Goal: Transaction & Acquisition: Purchase product/service

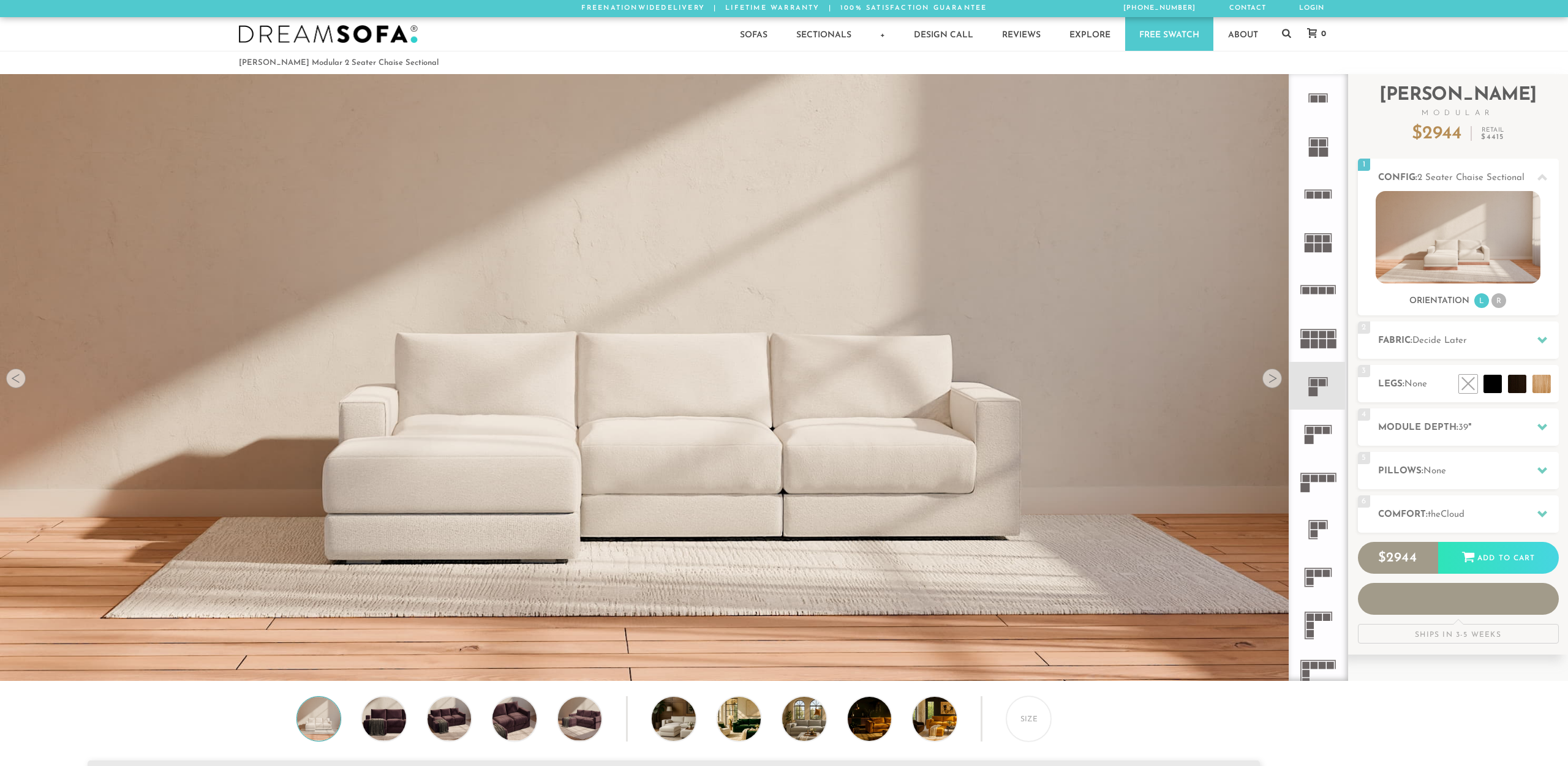
click at [1539, 341] on icon at bounding box center [1542, 340] width 10 height 7
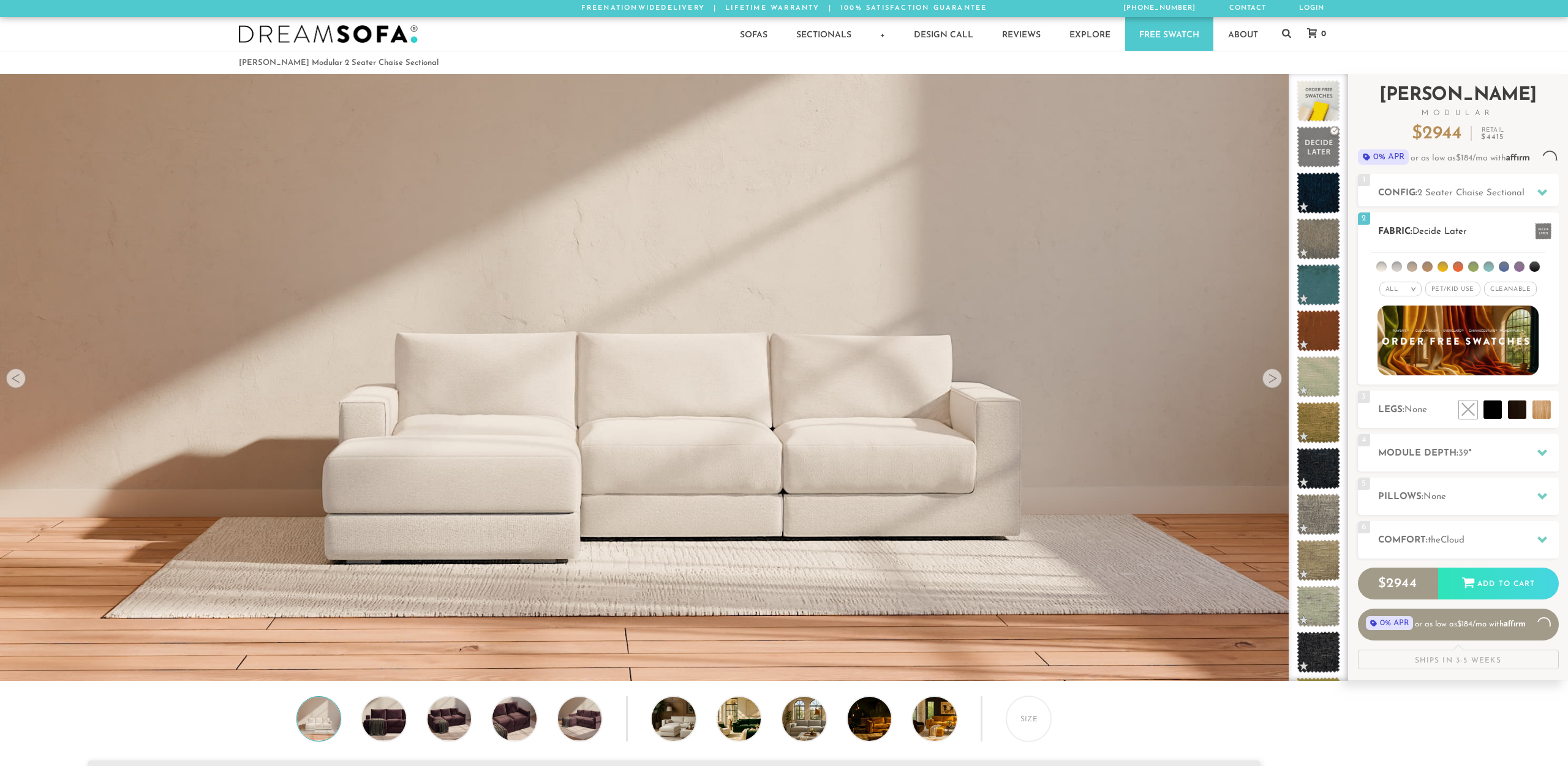
scroll to position [15659, 1568]
click at [1476, 268] on li at bounding box center [1473, 267] width 10 height 10
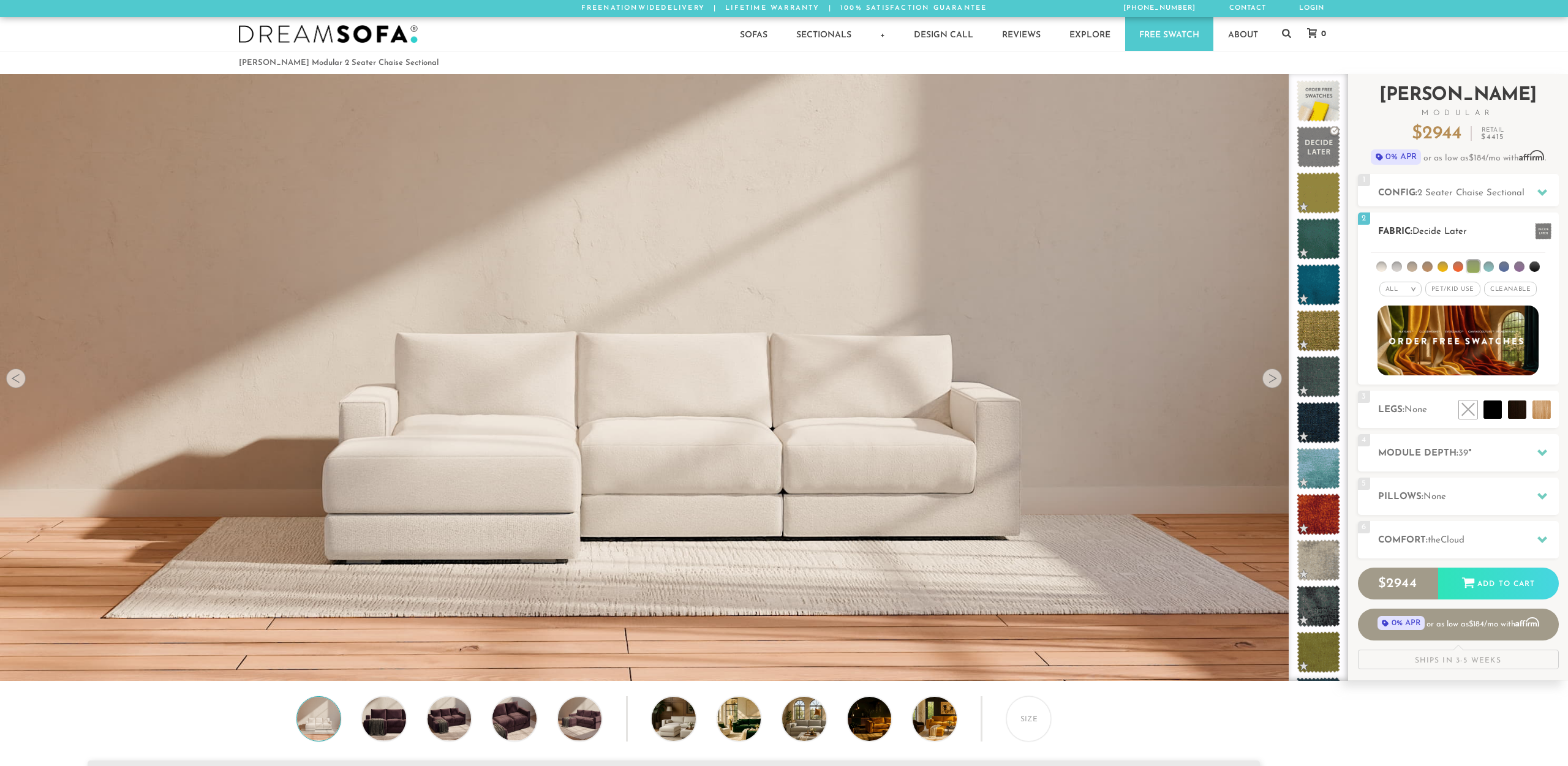
click at [1473, 266] on li at bounding box center [1473, 266] width 12 height 12
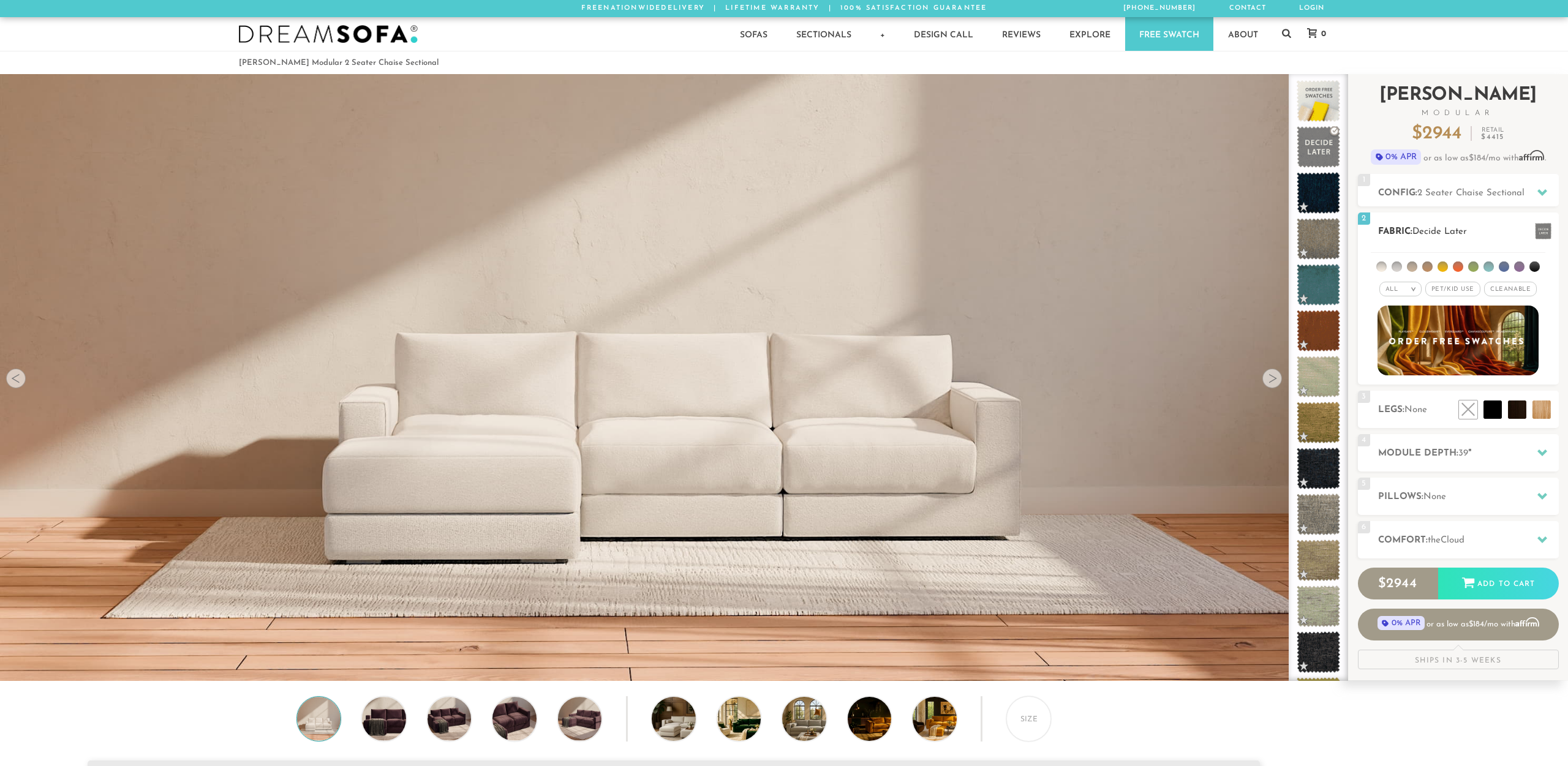
click at [1473, 266] on li at bounding box center [1473, 267] width 10 height 10
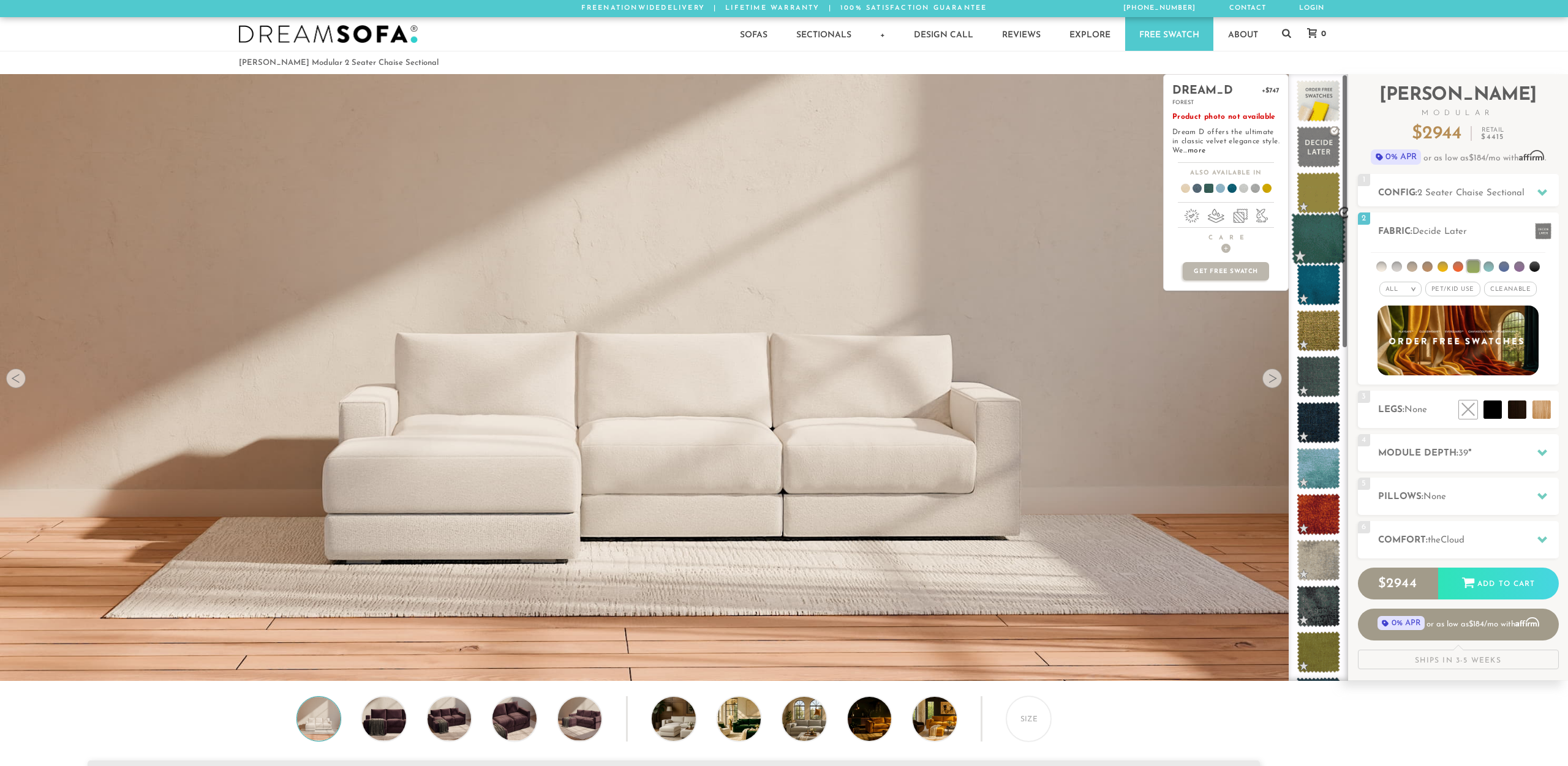
click at [1320, 247] on span at bounding box center [1318, 239] width 54 height 52
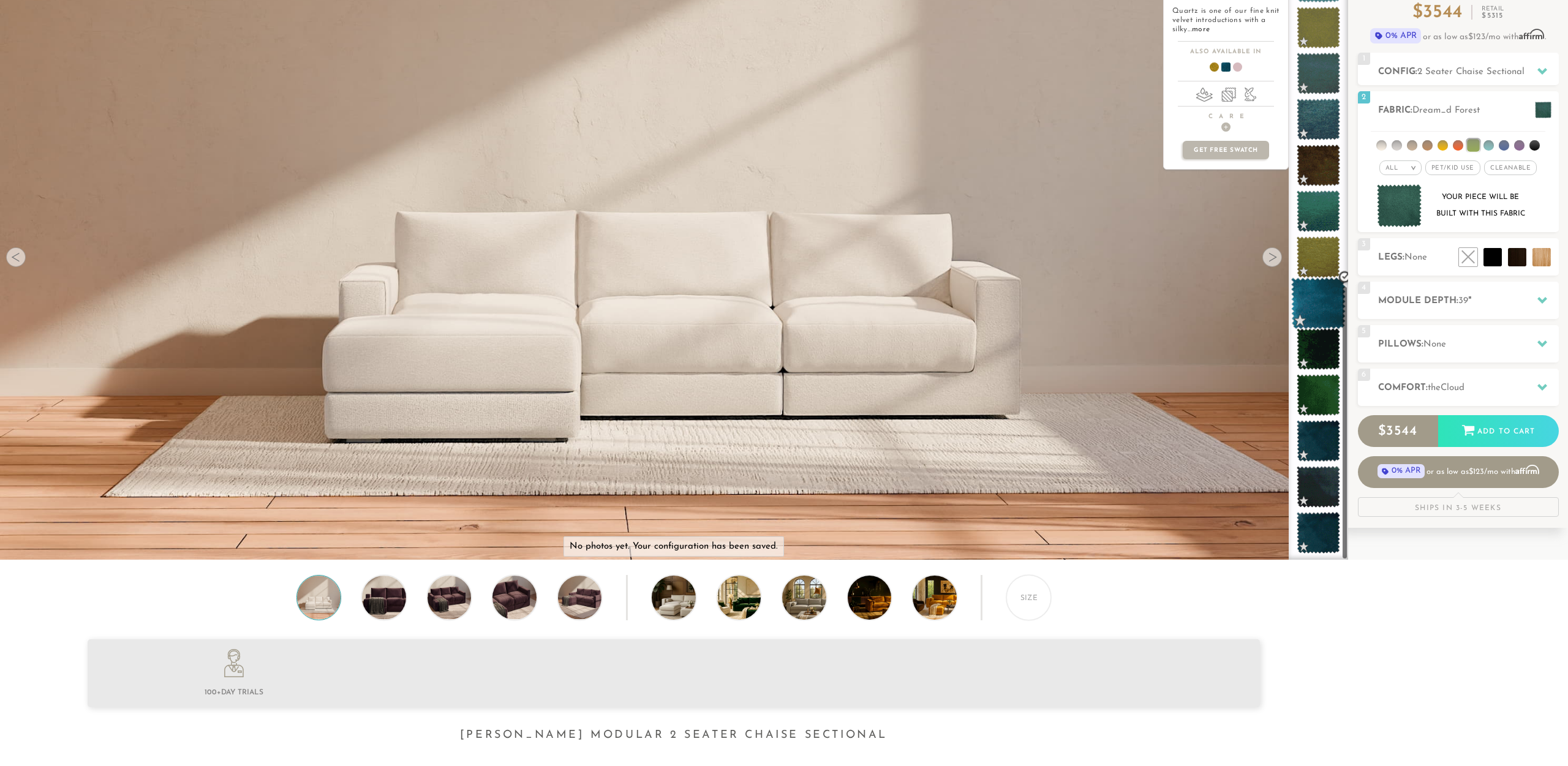
scroll to position [375, 0]
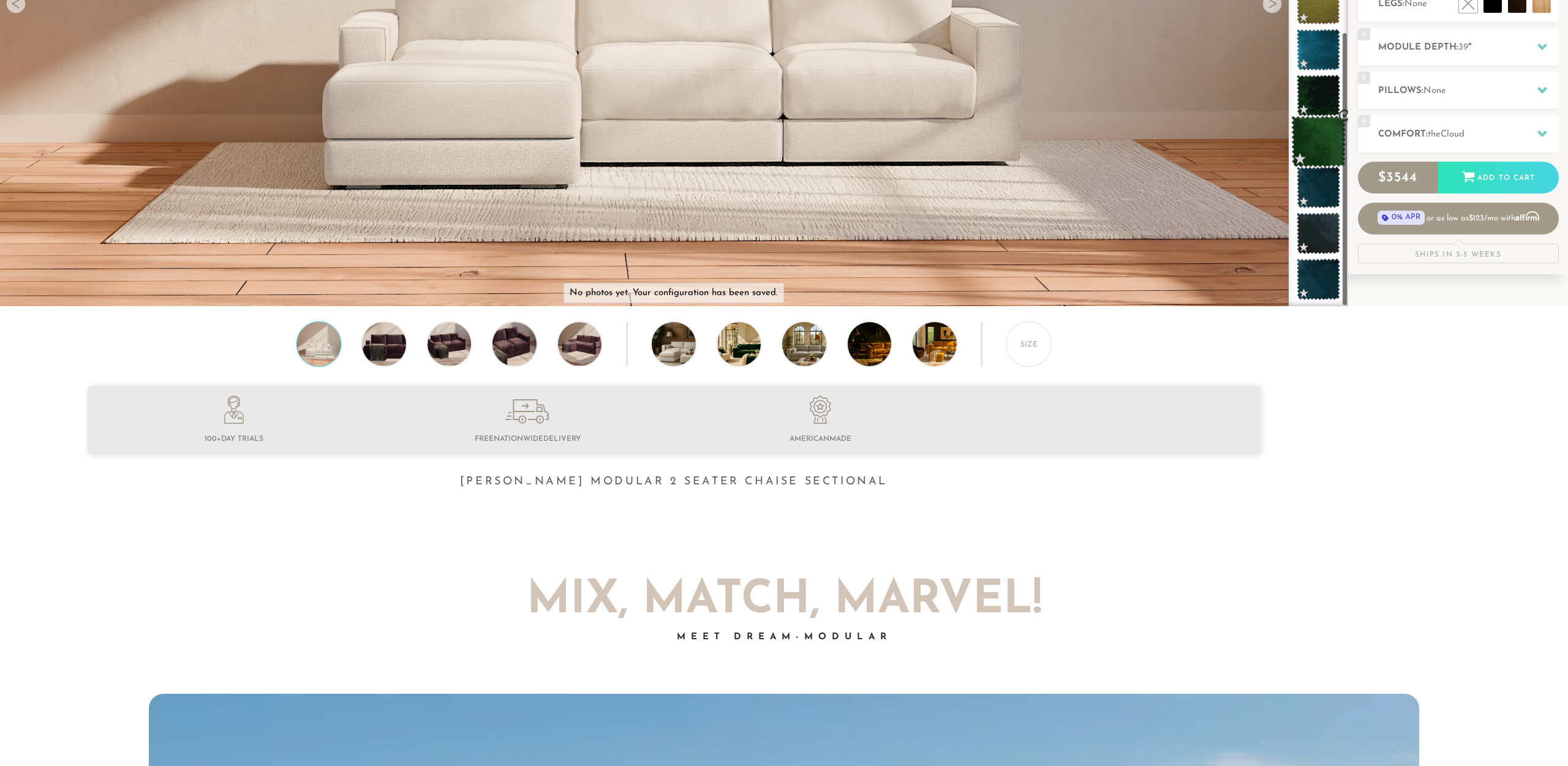
click at [1332, 148] on span at bounding box center [1318, 142] width 54 height 52
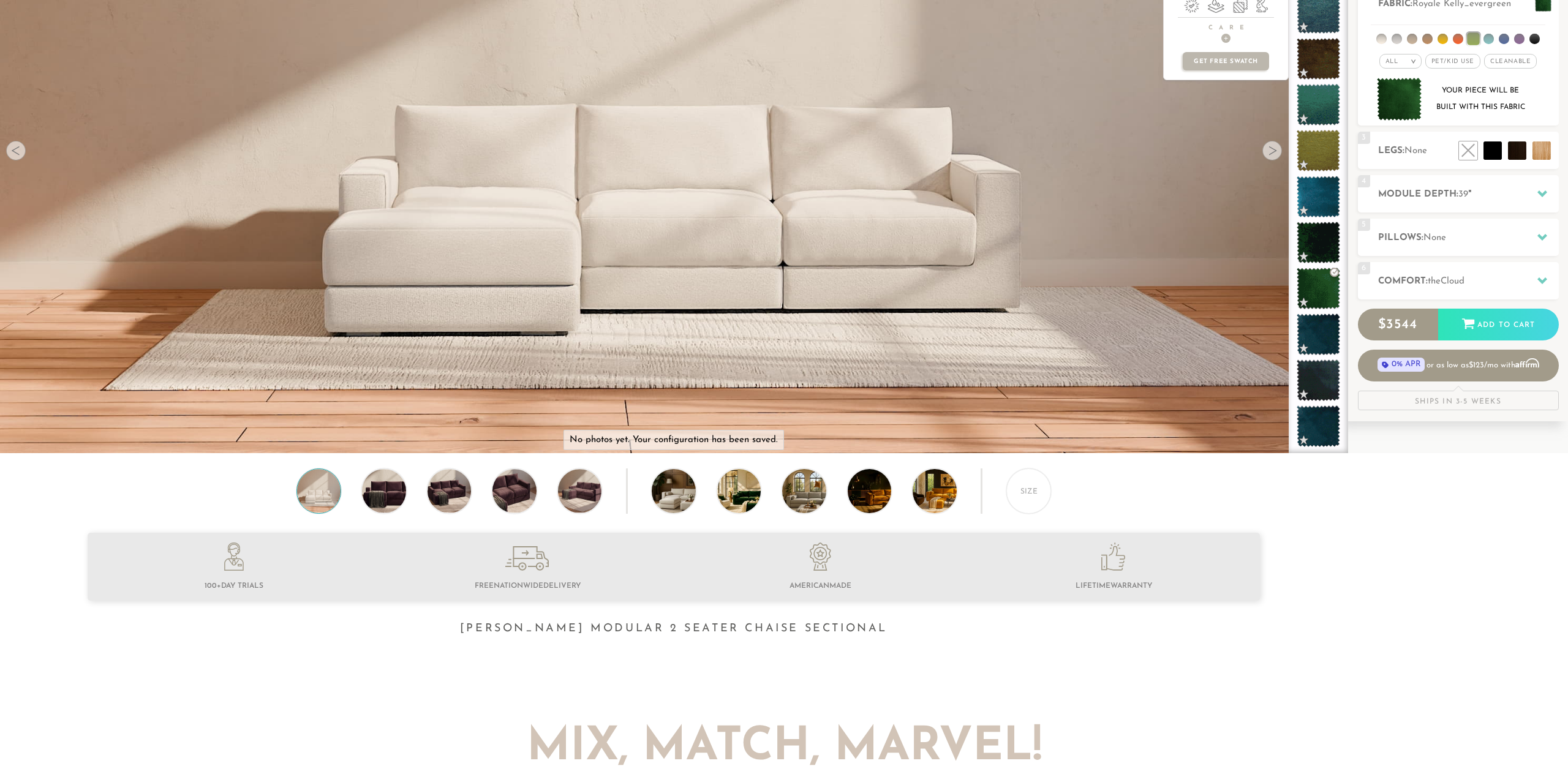
scroll to position [0, 0]
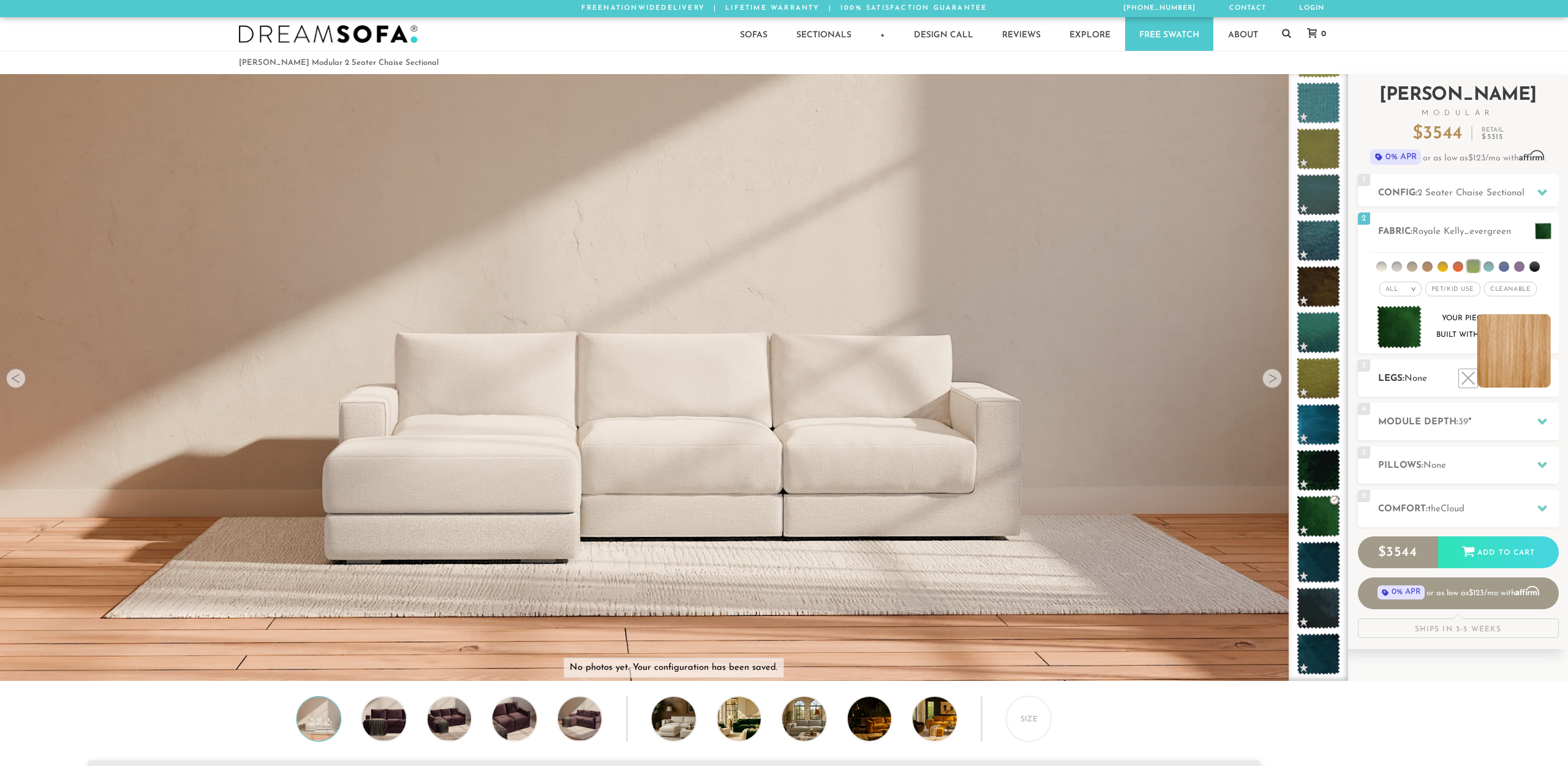
click at [1542, 383] on li at bounding box center [1514, 351] width 73 height 73
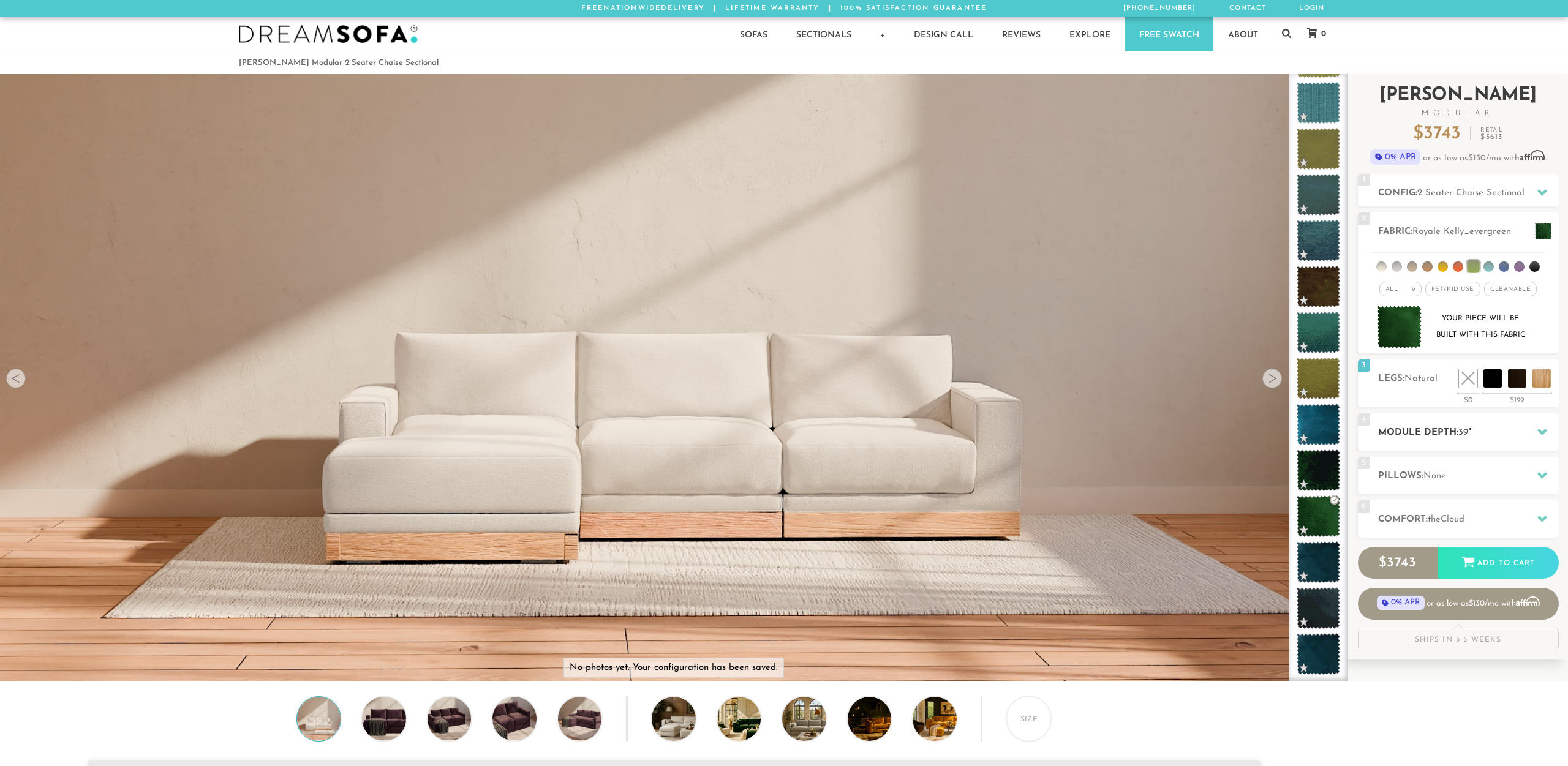
click at [1433, 429] on h2 "Module Depth: 39 "" at bounding box center [1468, 432] width 181 height 14
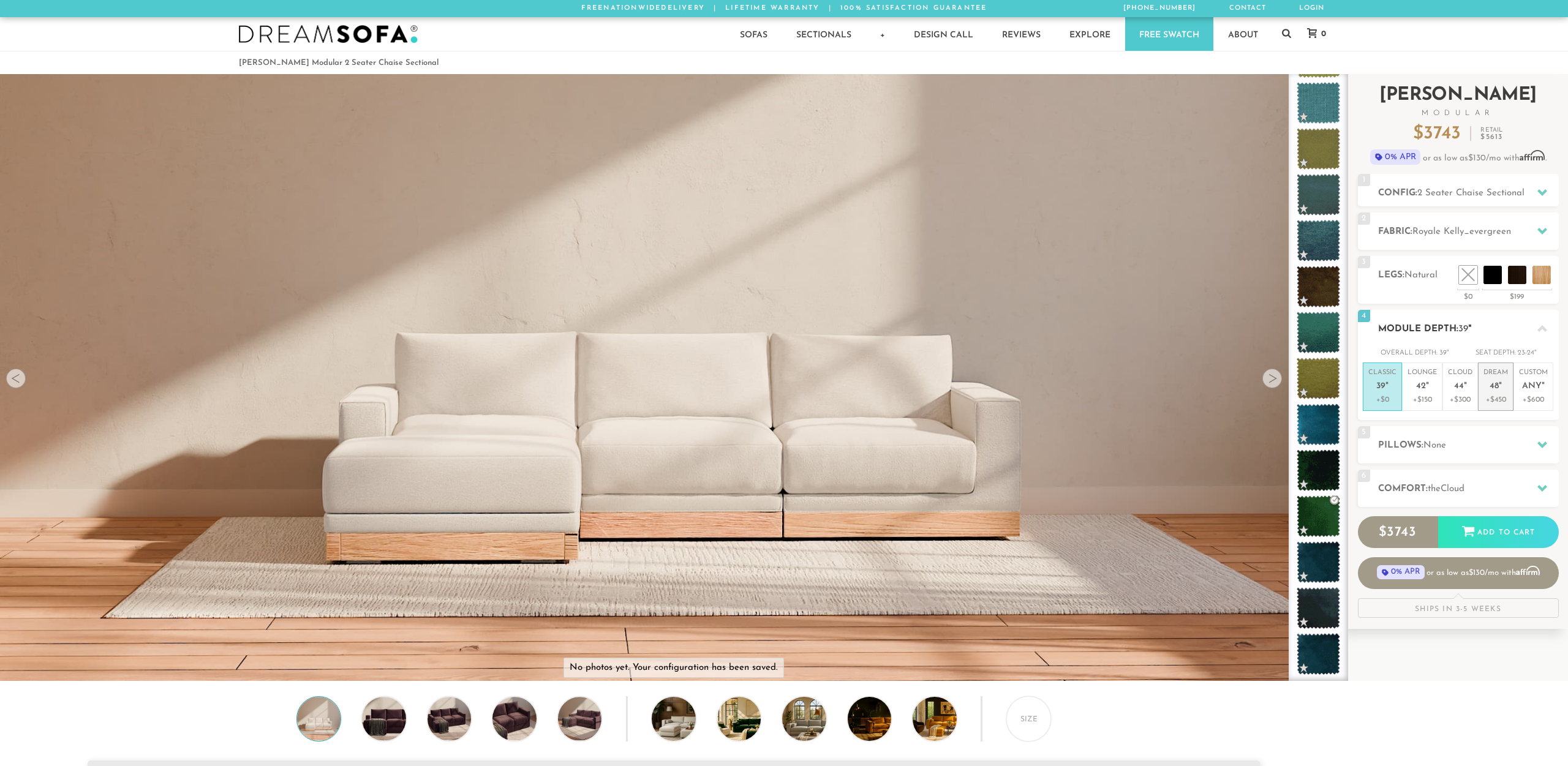
click at [1483, 394] on p "Dream 48 "" at bounding box center [1495, 381] width 24 height 26
click at [1442, 437] on div "5 Pillows: None" at bounding box center [1458, 444] width 200 height 37
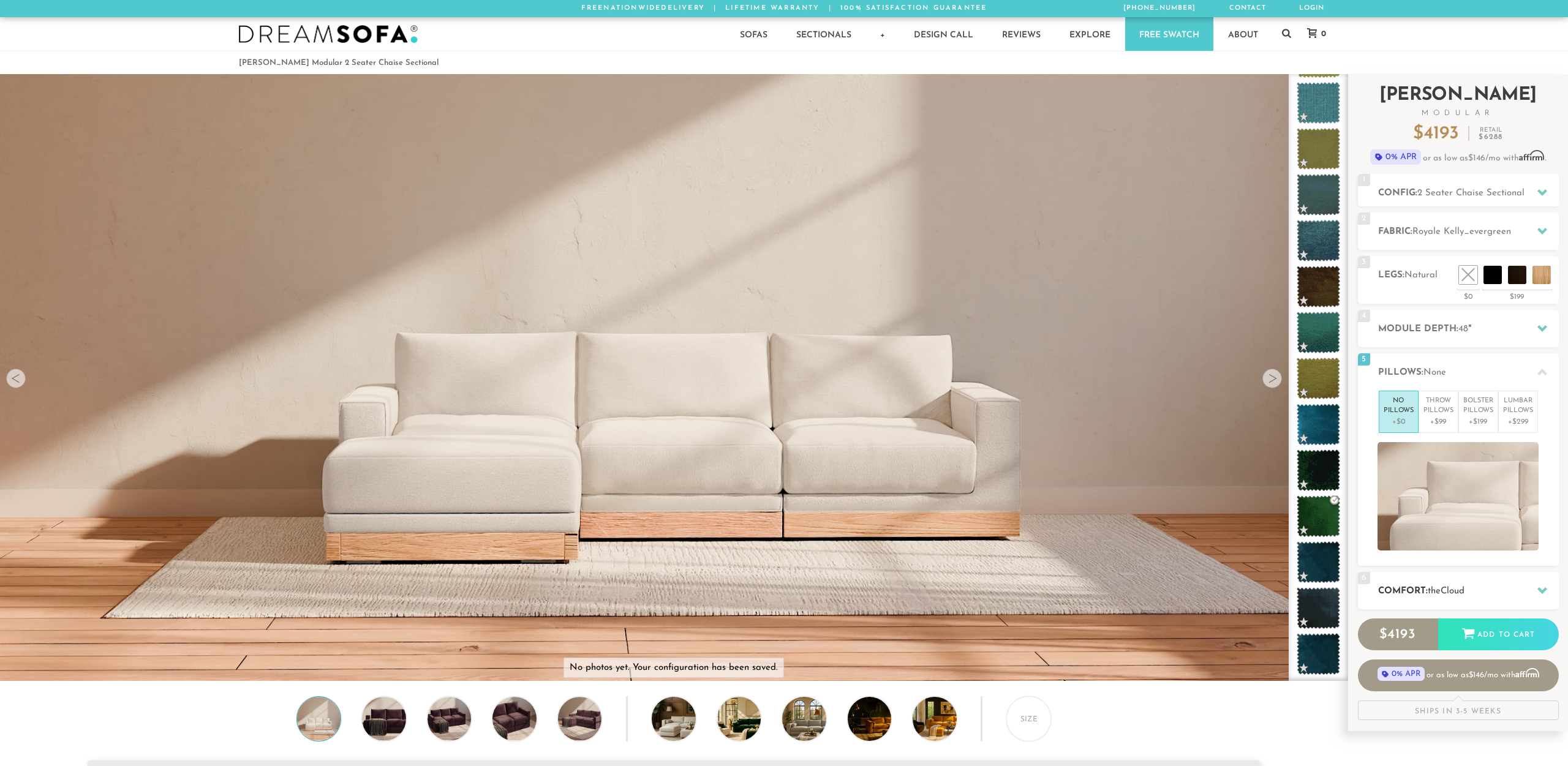
click at [1462, 574] on div "6 Comfort: the Cloud soft" at bounding box center [1458, 590] width 200 height 37
